Goal: Transaction & Acquisition: Purchase product/service

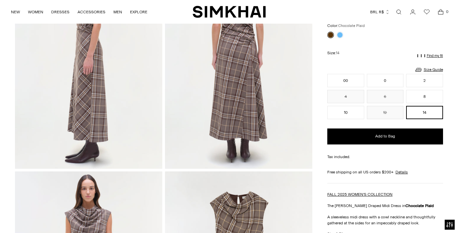
scroll to position [282, 0]
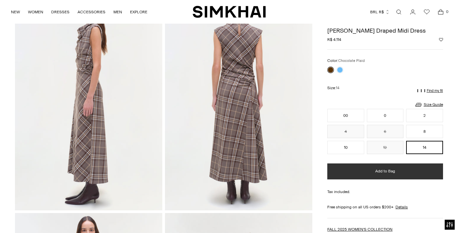
click at [390, 174] on span "Add to Bag" at bounding box center [385, 171] width 20 height 6
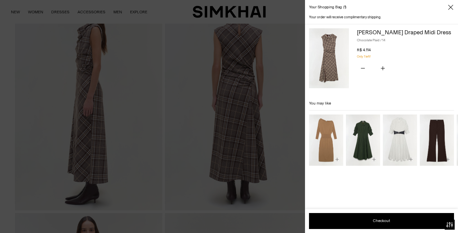
click at [449, 7] on icon "Close" at bounding box center [450, 7] width 5 height 7
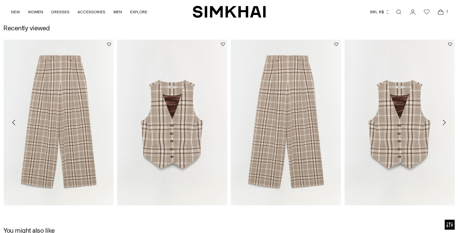
scroll to position [718, 0]
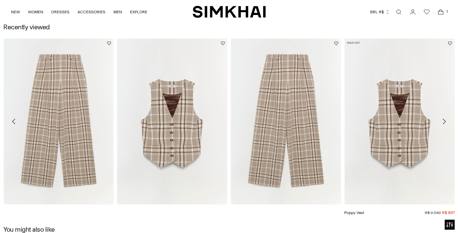
click at [364, 210] on link "Poppy Vest" at bounding box center [354, 212] width 20 height 5
click at [263, 210] on link "[PERSON_NAME]" at bounding box center [247, 212] width 33 height 5
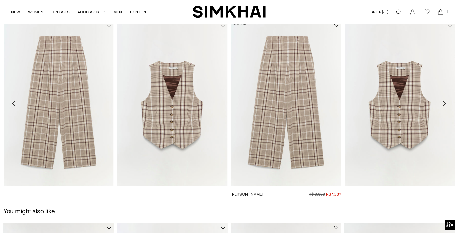
scroll to position [741, 0]
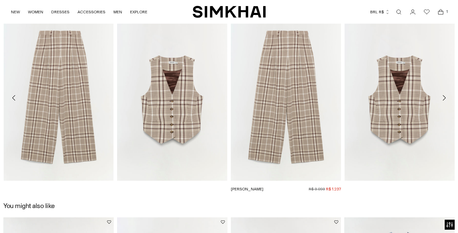
click at [263, 187] on link "[PERSON_NAME]" at bounding box center [247, 189] width 33 height 5
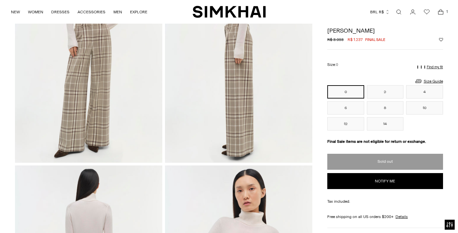
scroll to position [101, 0]
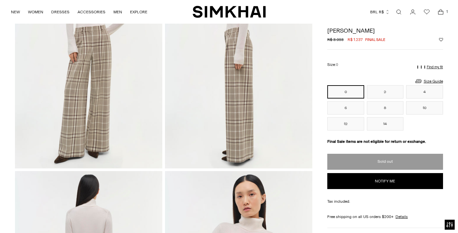
click at [332, 63] on label "Size: 0" at bounding box center [332, 65] width 11 height 6
click at [0, 0] on select "* * * * * ** ** **" at bounding box center [0, 0] width 0 height 0
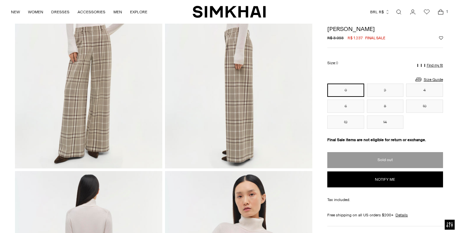
scroll to position [107, 0]
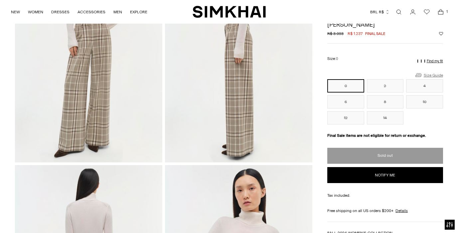
click at [432, 74] on link "Size Guide" at bounding box center [429, 75] width 29 height 8
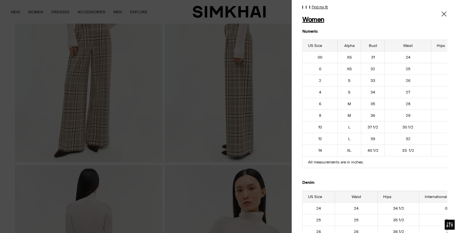
scroll to position [21, 0]
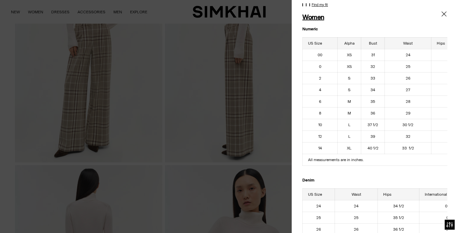
click at [445, 16] on icon "Close" at bounding box center [443, 14] width 5 height 7
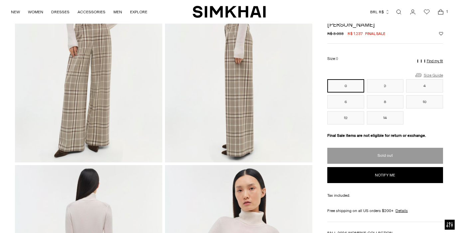
scroll to position [0, 0]
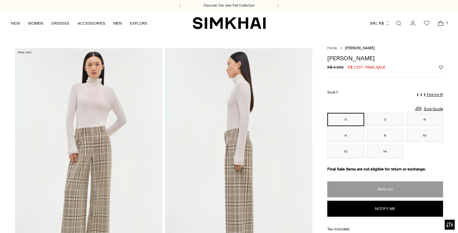
click at [442, 23] on icon "Open cart modal" at bounding box center [440, 23] width 9 height 7
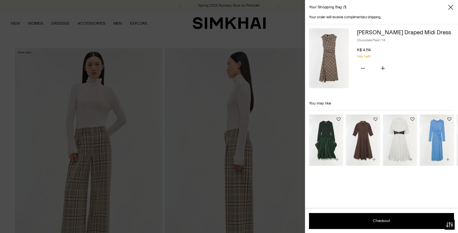
click at [365, 33] on link "[PERSON_NAME] Draped Midi Dress" at bounding box center [404, 32] width 94 height 7
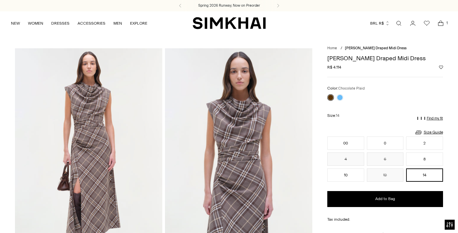
click at [440, 25] on icon "Open cart modal" at bounding box center [440, 23] width 9 height 7
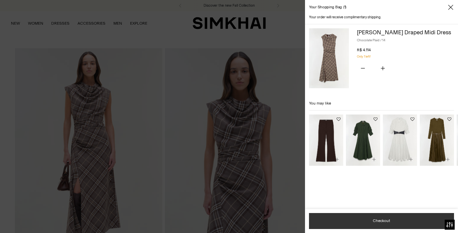
click at [384, 219] on button "Checkout" at bounding box center [381, 221] width 145 height 16
